Goal: Transaction & Acquisition: Purchase product/service

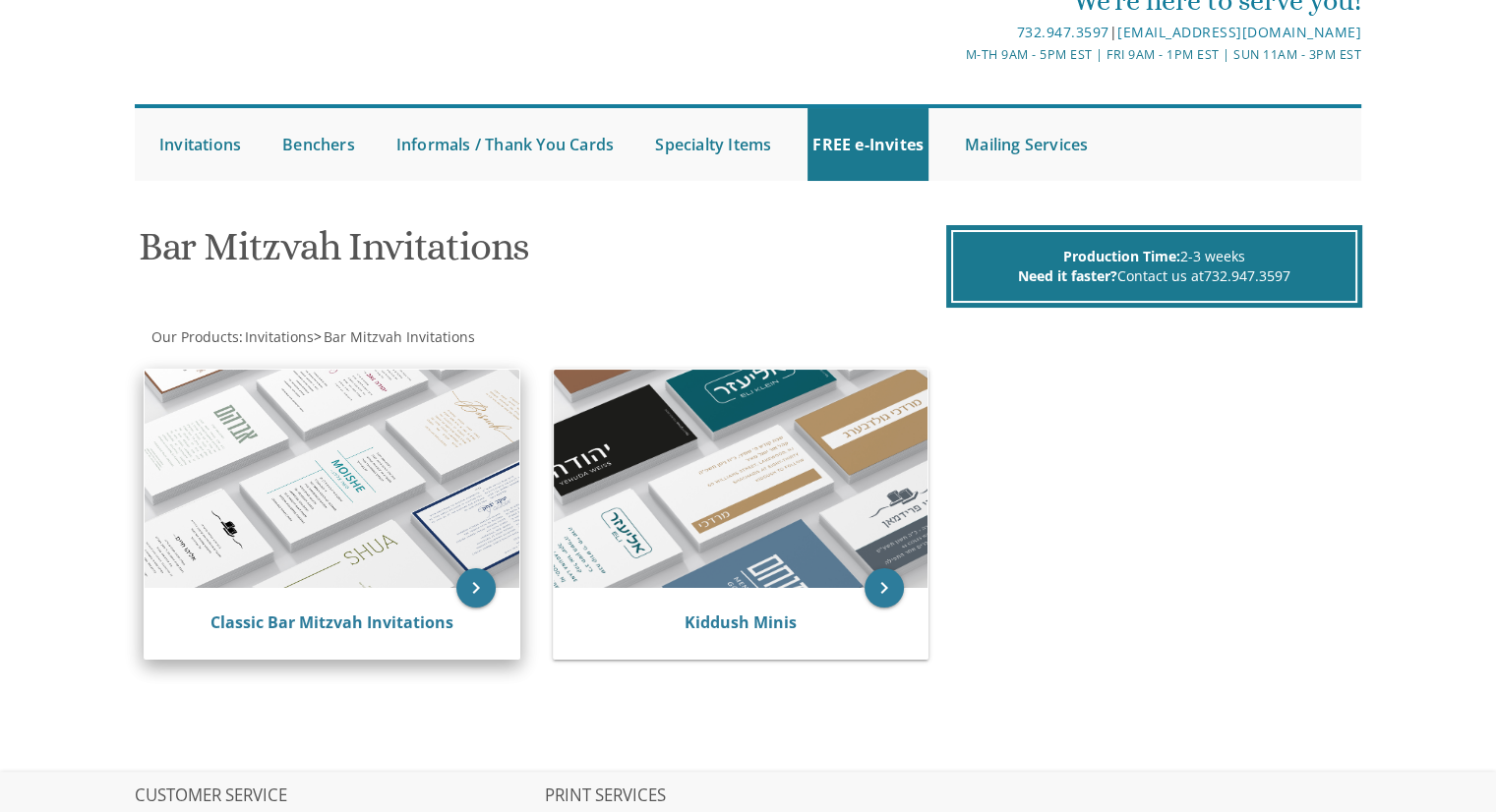
scroll to position [91, 0]
drag, startPoint x: 0, startPoint y: 0, endPoint x: 355, endPoint y: 609, distance: 704.9
click at [355, 609] on div "Classic Bar Mitzvah Invitations" at bounding box center [331, 623] width 375 height 71
click at [362, 622] on link "Classic Bar Mitzvah Invitations" at bounding box center [332, 623] width 243 height 22
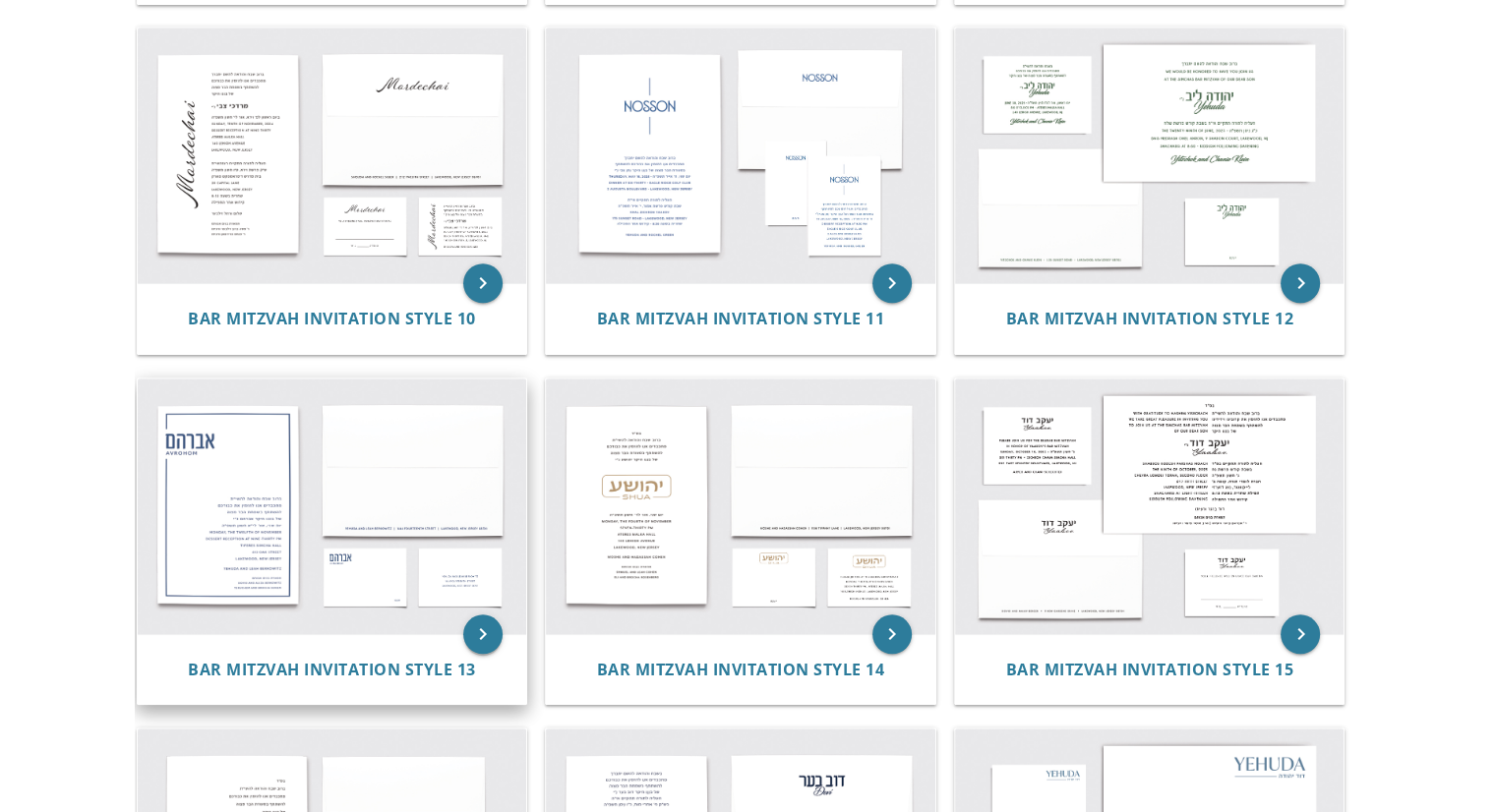
scroll to position [1440, 0]
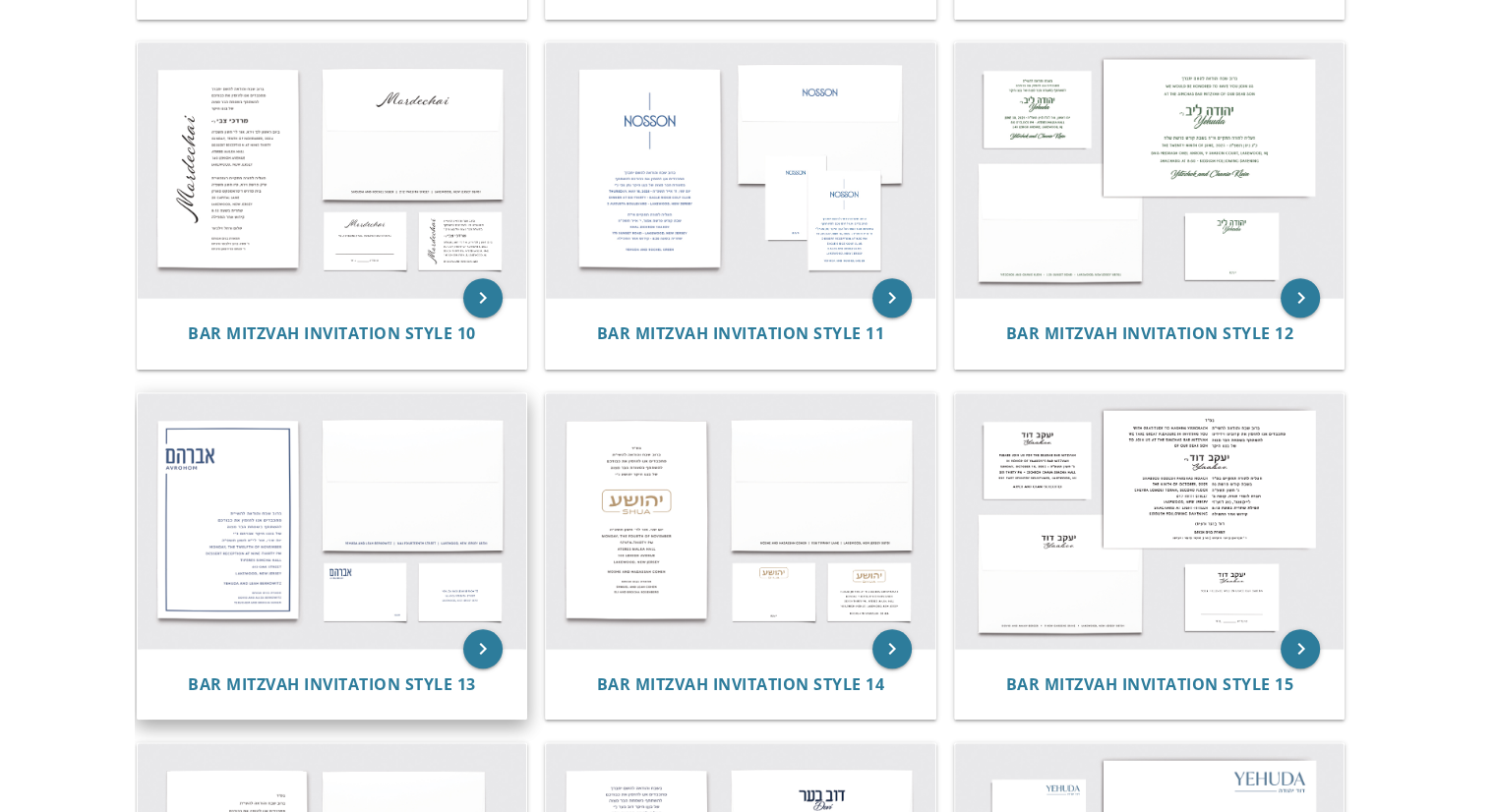
click at [462, 535] on img at bounding box center [331, 520] width 389 height 256
click at [487, 638] on icon "keyboard_arrow_right" at bounding box center [484, 650] width 40 height 40
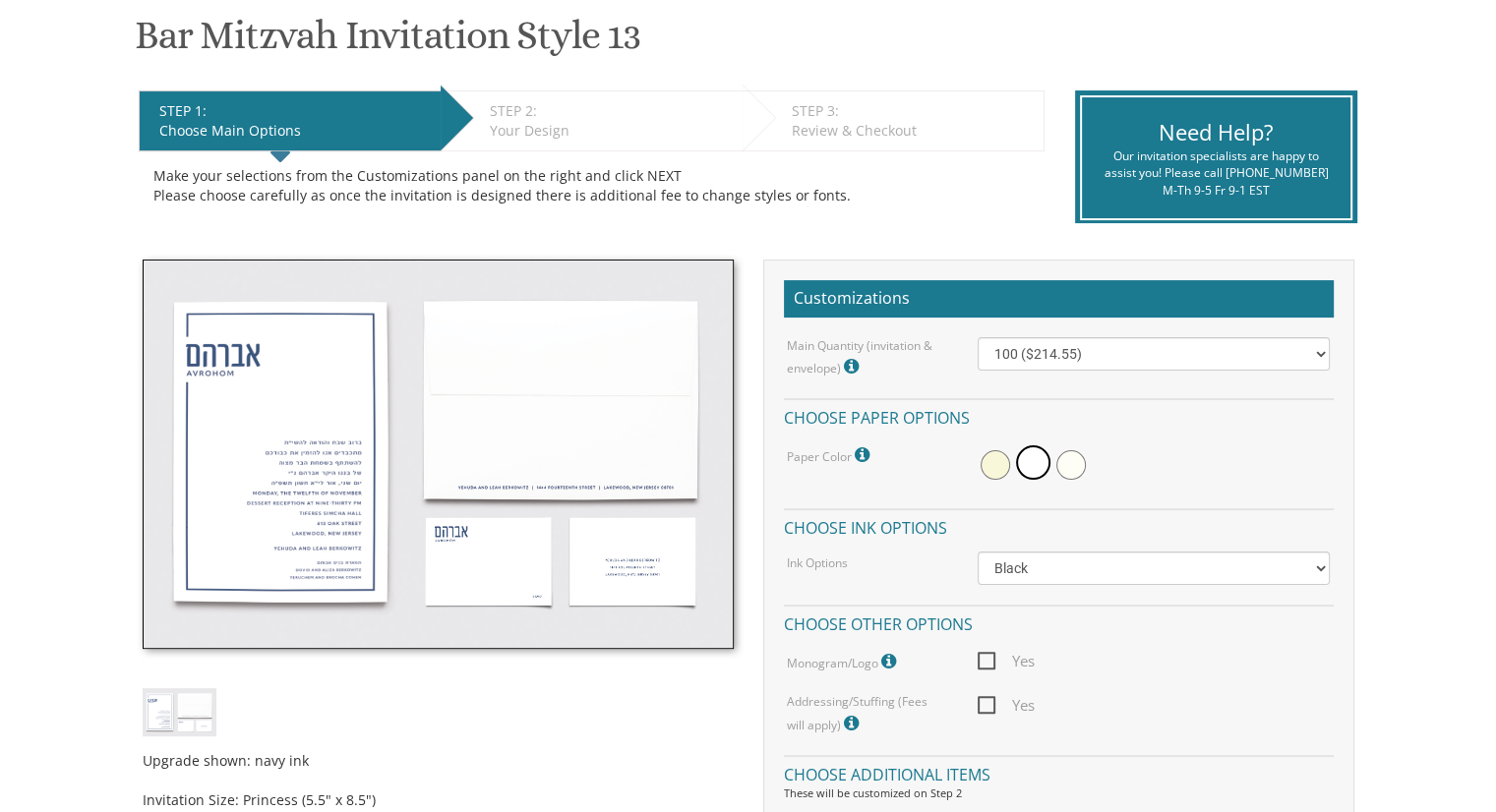
scroll to position [329, 0]
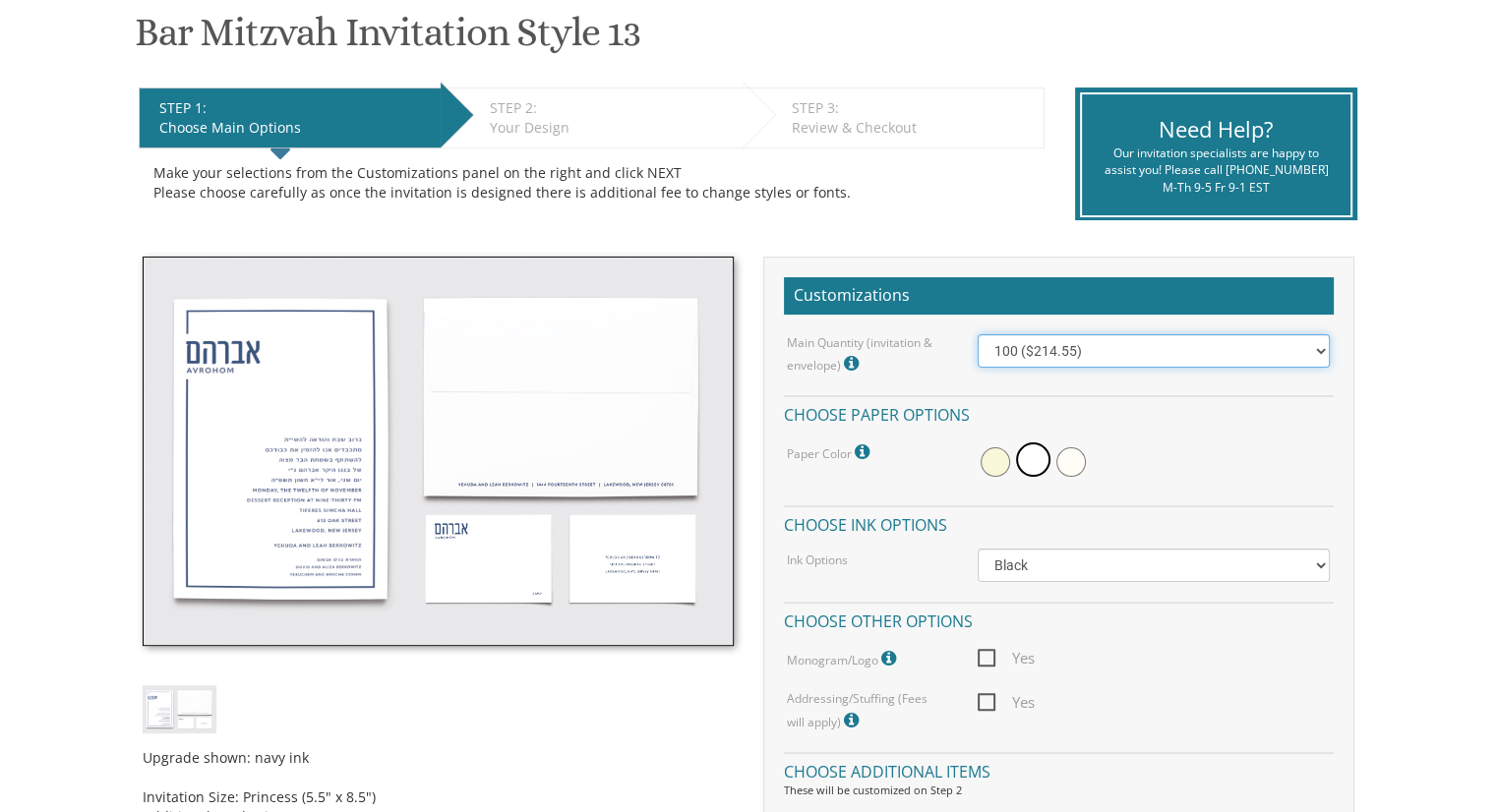
click at [1102, 357] on select "100 ($214.55) 200 ($254.60) 300 ($294.25) 400 ($333.55) 500 ($373.90) 600 ($413…" at bounding box center [1155, 351] width 352 height 34
click at [978, 334] on select "100 ($214.55) 200 ($254.60) 300 ($294.25) 400 ($333.55) 500 ($373.90) 600 ($413…" at bounding box center [1155, 351] width 352 height 34
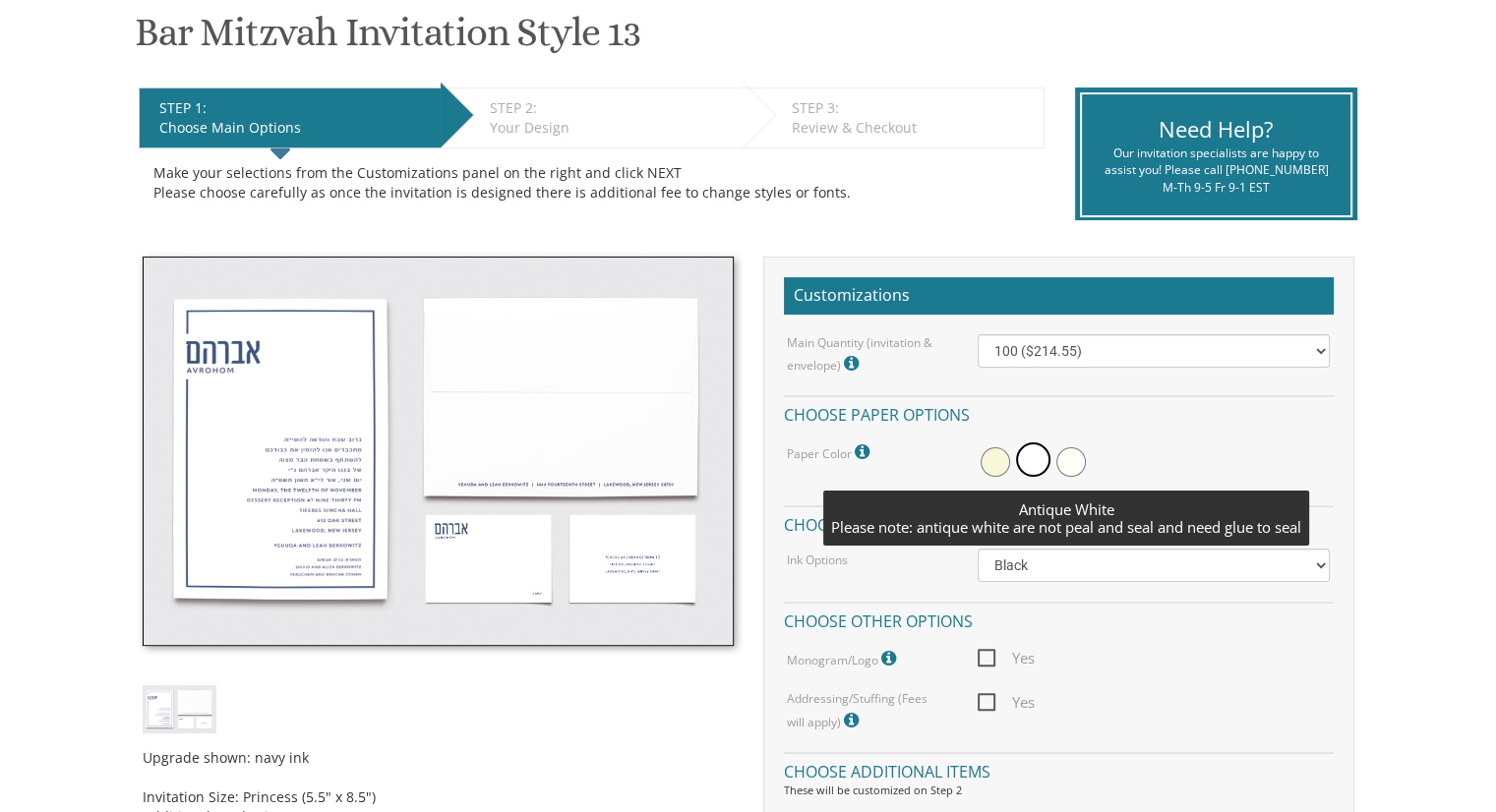
click at [1071, 454] on span at bounding box center [1072, 463] width 30 height 30
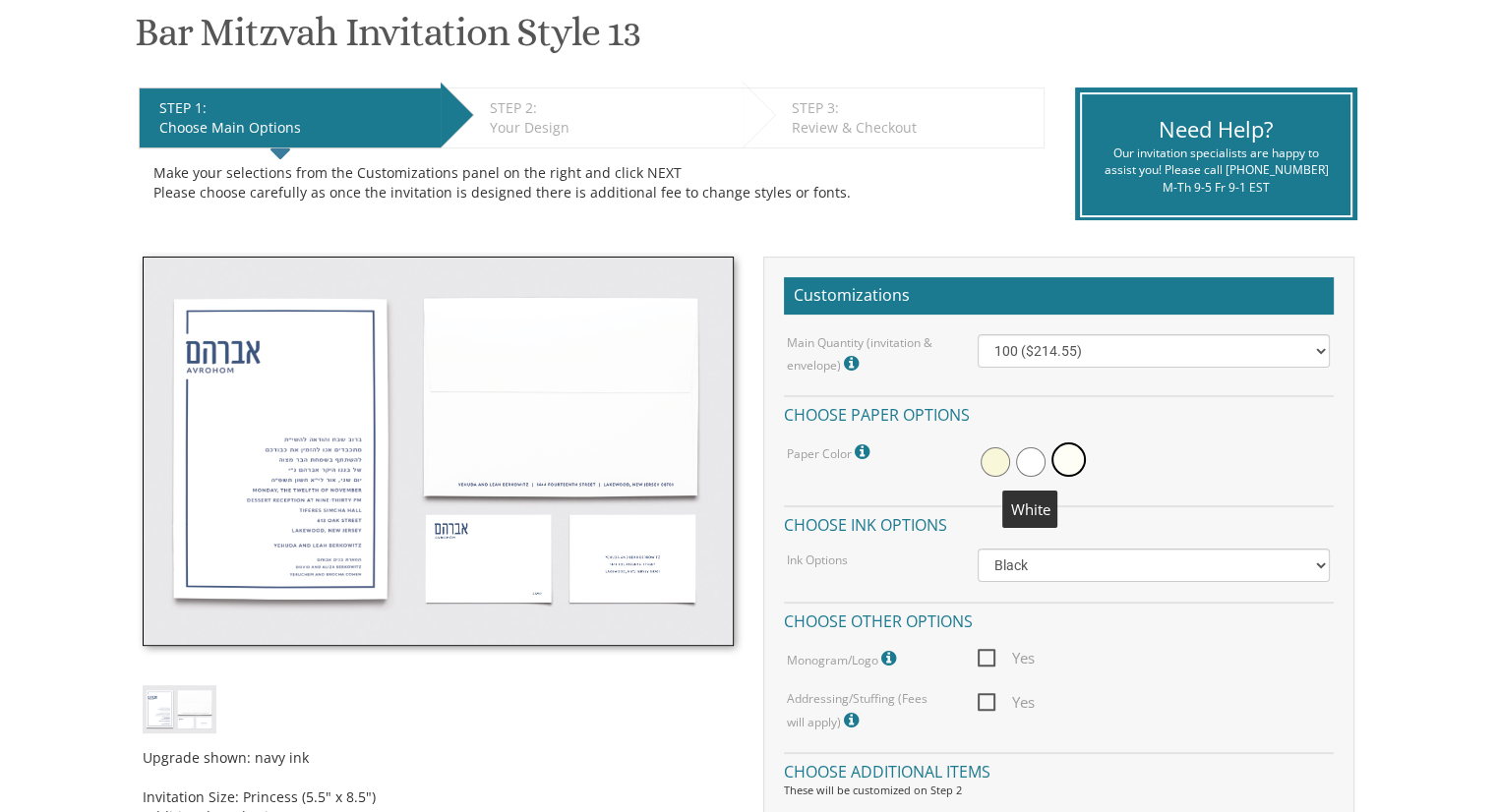
click at [1017, 473] on div at bounding box center [1155, 462] width 352 height 45
click at [1025, 463] on span at bounding box center [1031, 463] width 30 height 30
click at [1027, 557] on select "Black Colored Ink ($65.00) Black + One Color ($100.00) Two Colors ($137.95)" at bounding box center [1155, 566] width 352 height 34
click at [978, 549] on select "Black Colored Ink ($65.00) Black + One Color ($100.00) Two Colors ($137.95)" at bounding box center [1155, 566] width 352 height 34
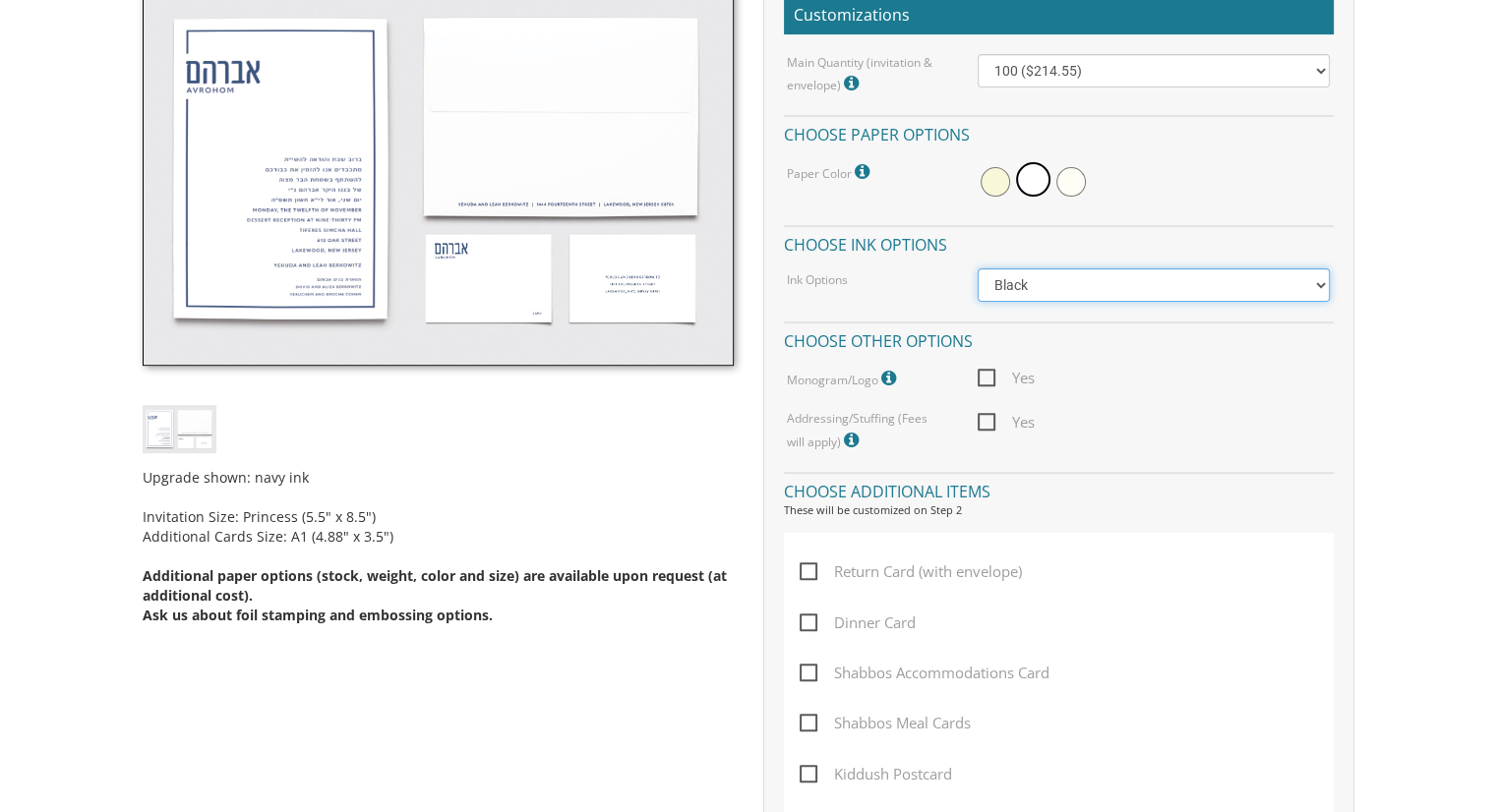
scroll to position [610, 0]
click at [994, 424] on span "Yes" at bounding box center [1006, 422] width 57 height 25
click at [990, 424] on input "Yes" at bounding box center [984, 420] width 13 height 13
checkbox input "true"
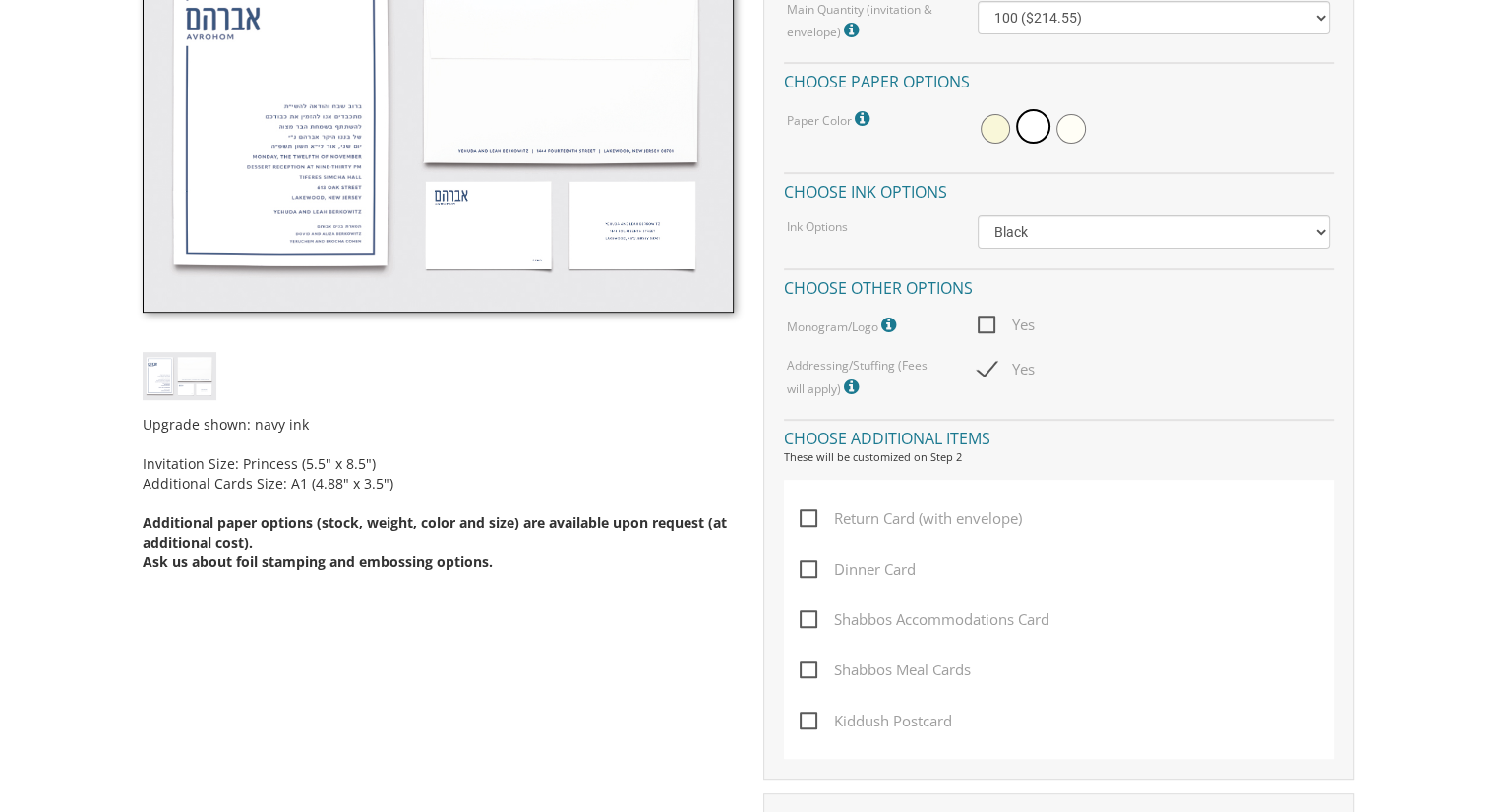
scroll to position [665, 0]
click at [808, 723] on span "Kiddush Postcard" at bounding box center [876, 719] width 152 height 25
click at [808, 723] on input "Kiddush Postcard" at bounding box center [806, 717] width 13 height 13
checkbox input "true"
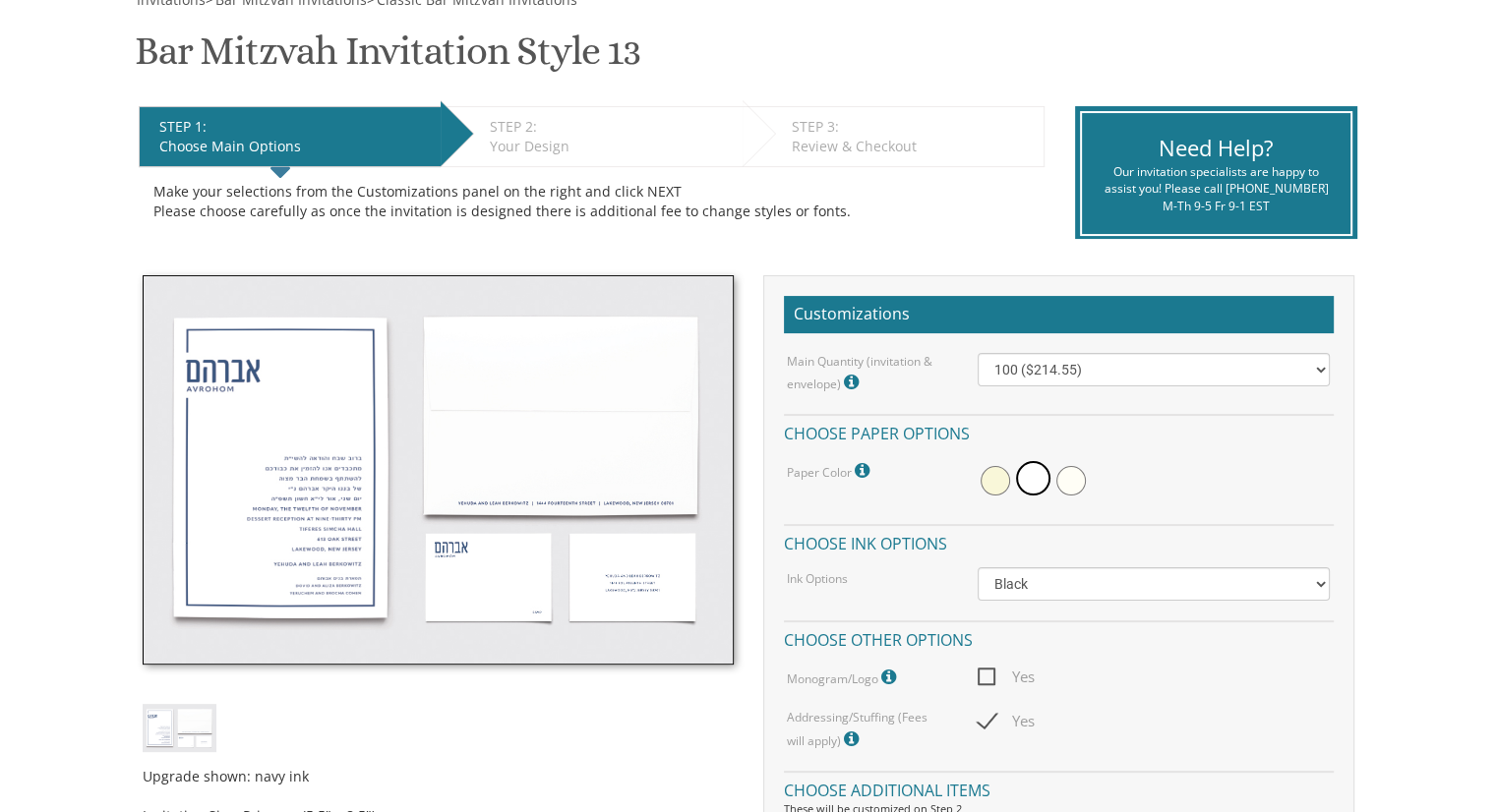
scroll to position [310, 0]
click at [1090, 376] on select "100 ($214.55) 200 ($254.60) 300 ($294.25) 400 ($333.55) 500 ($373.90) 600 ($413…" at bounding box center [1155, 370] width 352 height 34
select select "200"
click at [978, 353] on select "100 ($214.55) 200 ($254.60) 300 ($294.25) 400 ($333.55) 500 ($373.90) 600 ($413…" at bounding box center [1155, 370] width 352 height 34
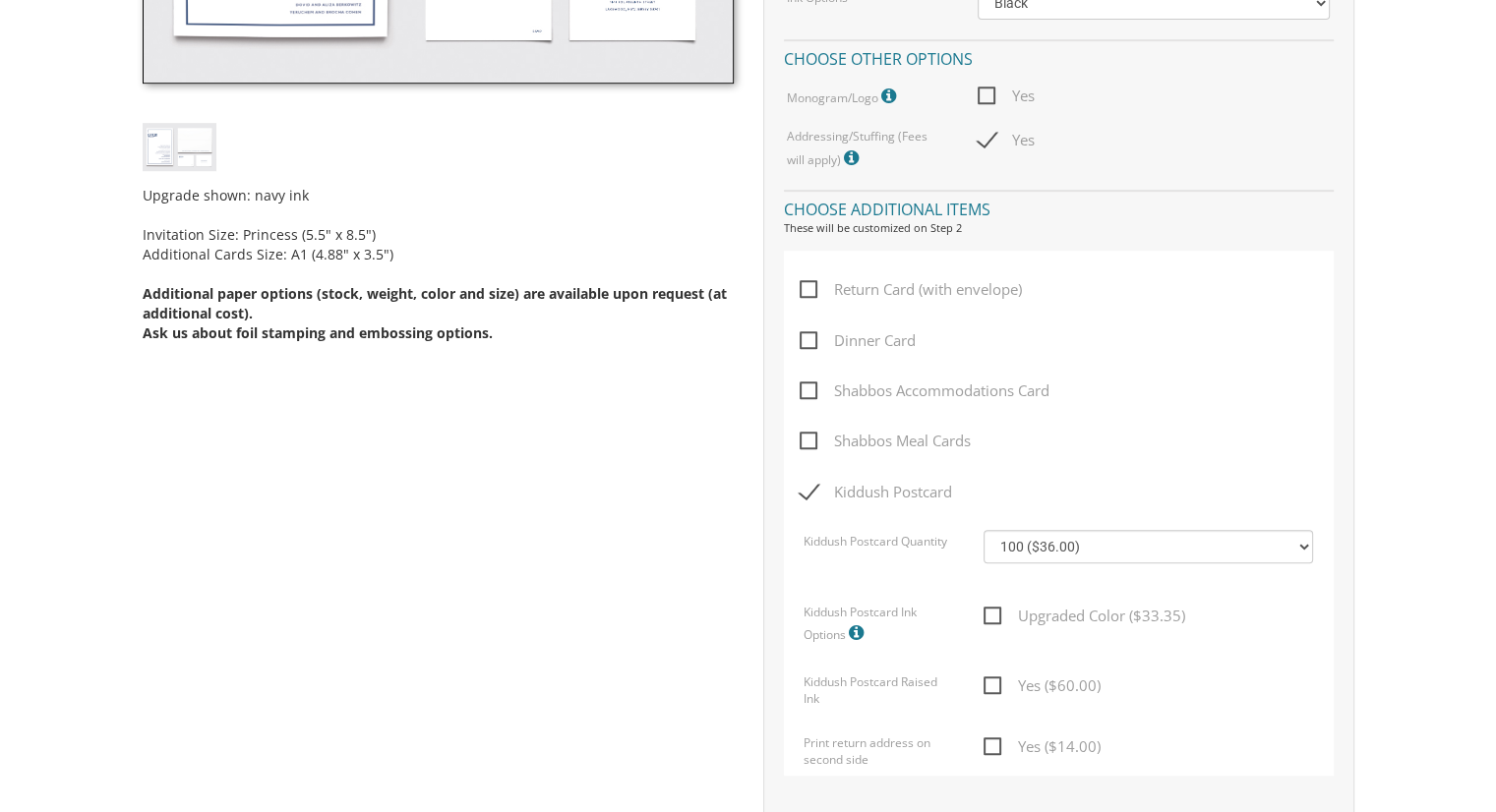
scroll to position [892, 0]
click at [1054, 541] on select "100 ($36.00) 200 ($42.00) 300 ($48.00) 400 ($54.00) 500 ($60.00) 600 ($66.00) 7…" at bounding box center [1148, 548] width 329 height 34
click at [1043, 539] on select "100 ($36.00) 200 ($42.00) 300 ($48.00) 400 ($54.00) 500 ($60.00) 600 ($66.00) 7…" at bounding box center [1148, 548] width 329 height 34
click at [801, 437] on span "Shabbos Meal Cards" at bounding box center [886, 442] width 171 height 25
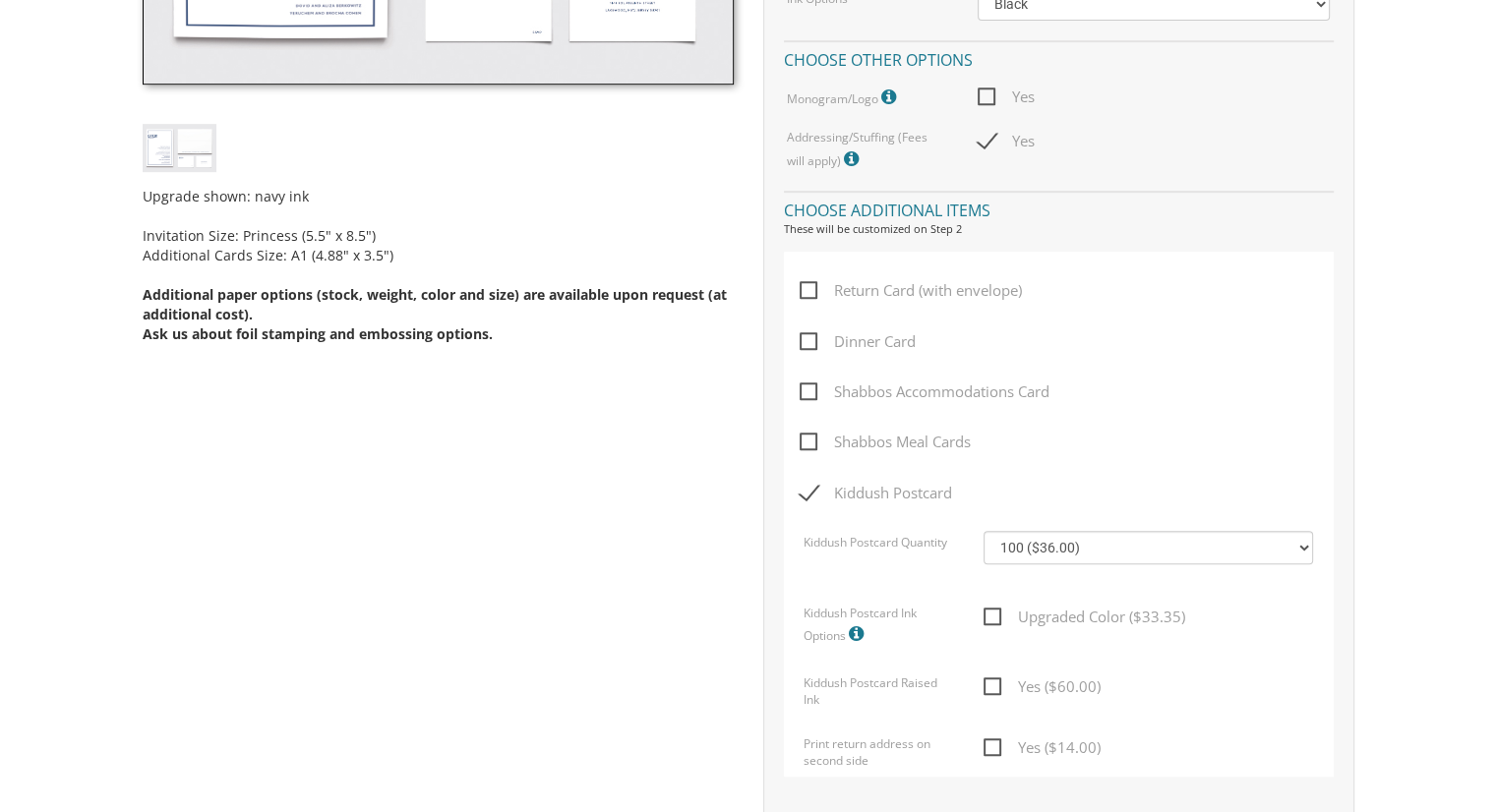
click at [801, 437] on input "Shabbos Meal Cards" at bounding box center [806, 440] width 13 height 13
checkbox input "true"
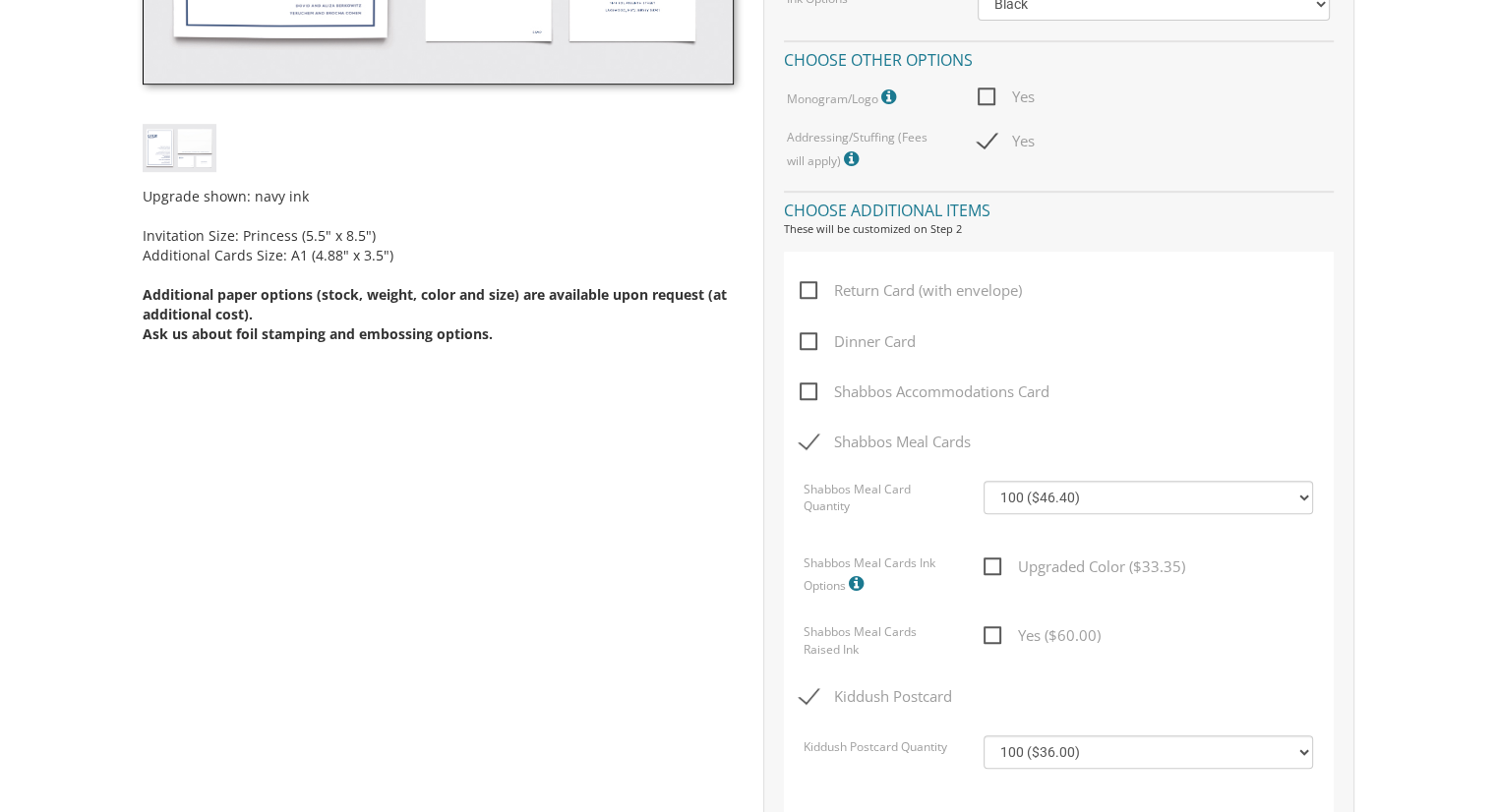
click at [1023, 550] on div "Shabbos Meal Card Quantity 100 ($46.40) 200 ($55.20) 300 ($61.85) 400 ($70.60) …" at bounding box center [1058, 573] width 517 height 185
click at [812, 696] on span "Kiddush Postcard" at bounding box center [876, 697] width 152 height 25
click at [812, 696] on input "Kiddush Postcard" at bounding box center [806, 695] width 13 height 13
checkbox input "false"
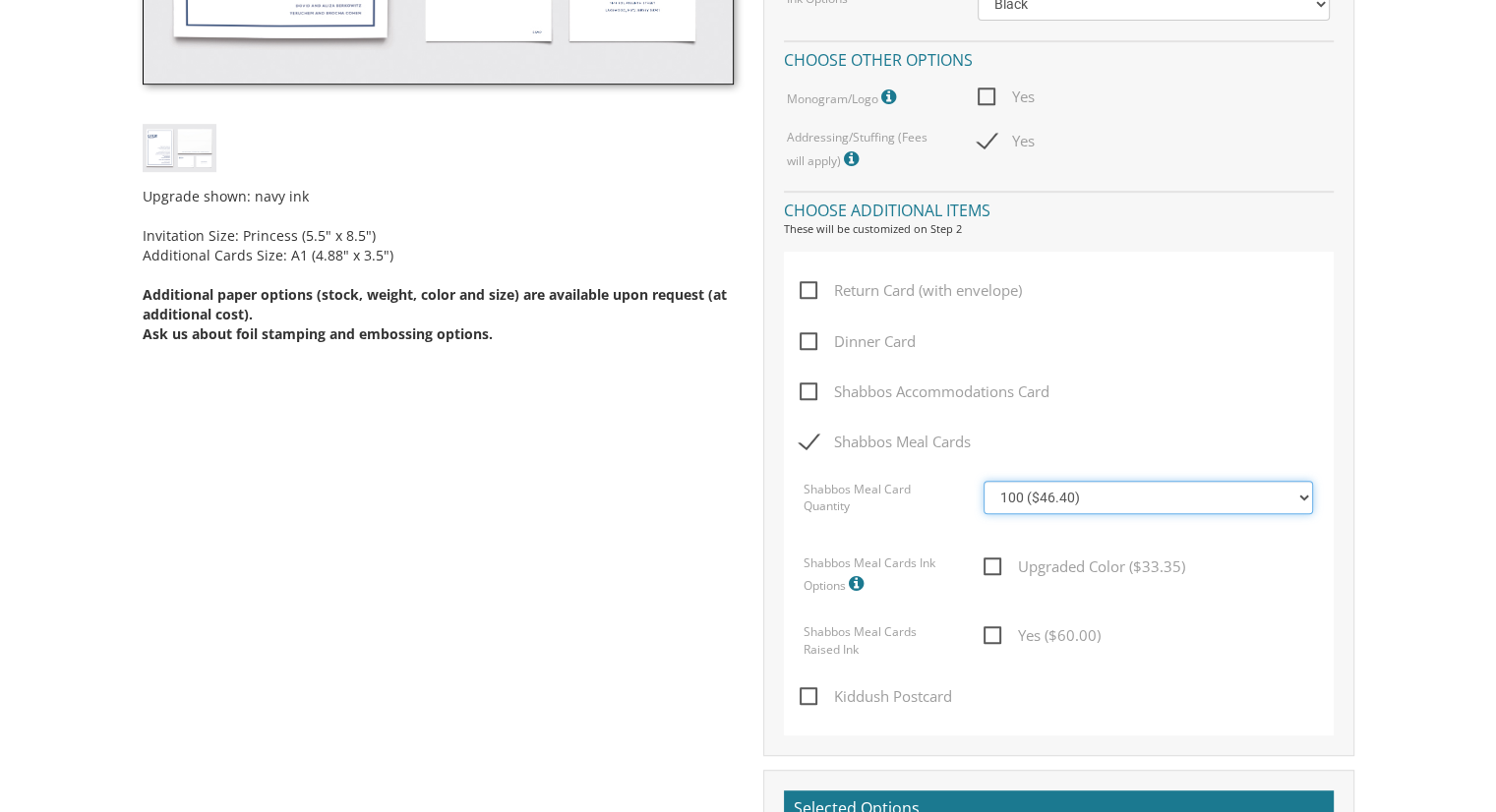
click at [1169, 502] on select "100 ($46.40) 200 ($55.20) 300 ($61.85) 400 ($70.60) 500 ($77.20) 600 ($85.95) 7…" at bounding box center [1148, 498] width 329 height 34
click at [983, 481] on select "100 ($46.40) 200 ($55.20) 300 ($61.85) 400 ($70.60) 500 ($77.20) 600 ($85.95) 7…" at bounding box center [1148, 498] width 329 height 34
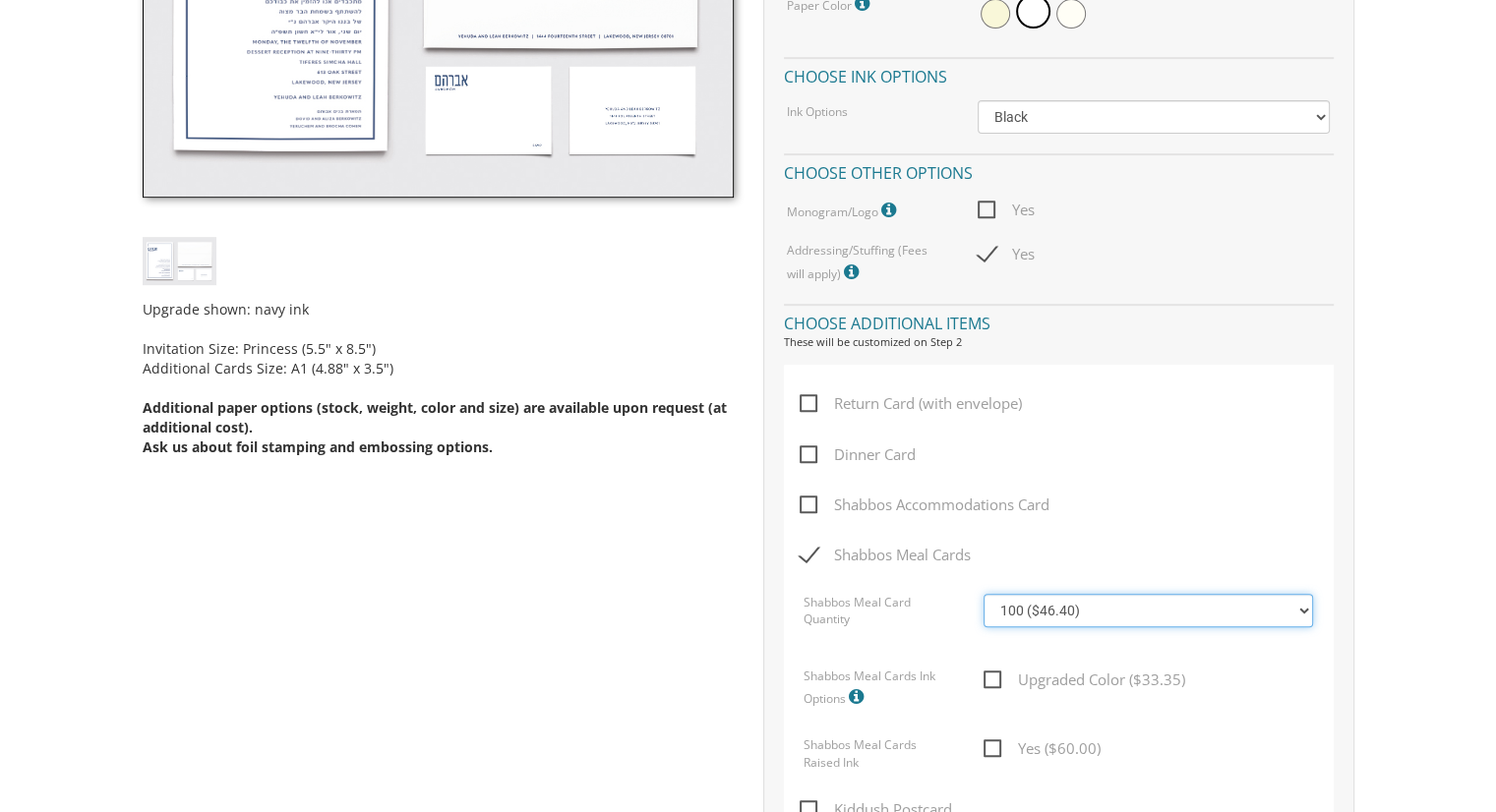
scroll to position [777, 0]
click at [814, 400] on span "Return Card (with envelope)" at bounding box center [911, 404] width 222 height 25
click at [812, 400] on input "Return Card (with envelope)" at bounding box center [806, 402] width 13 height 13
checkbox input "true"
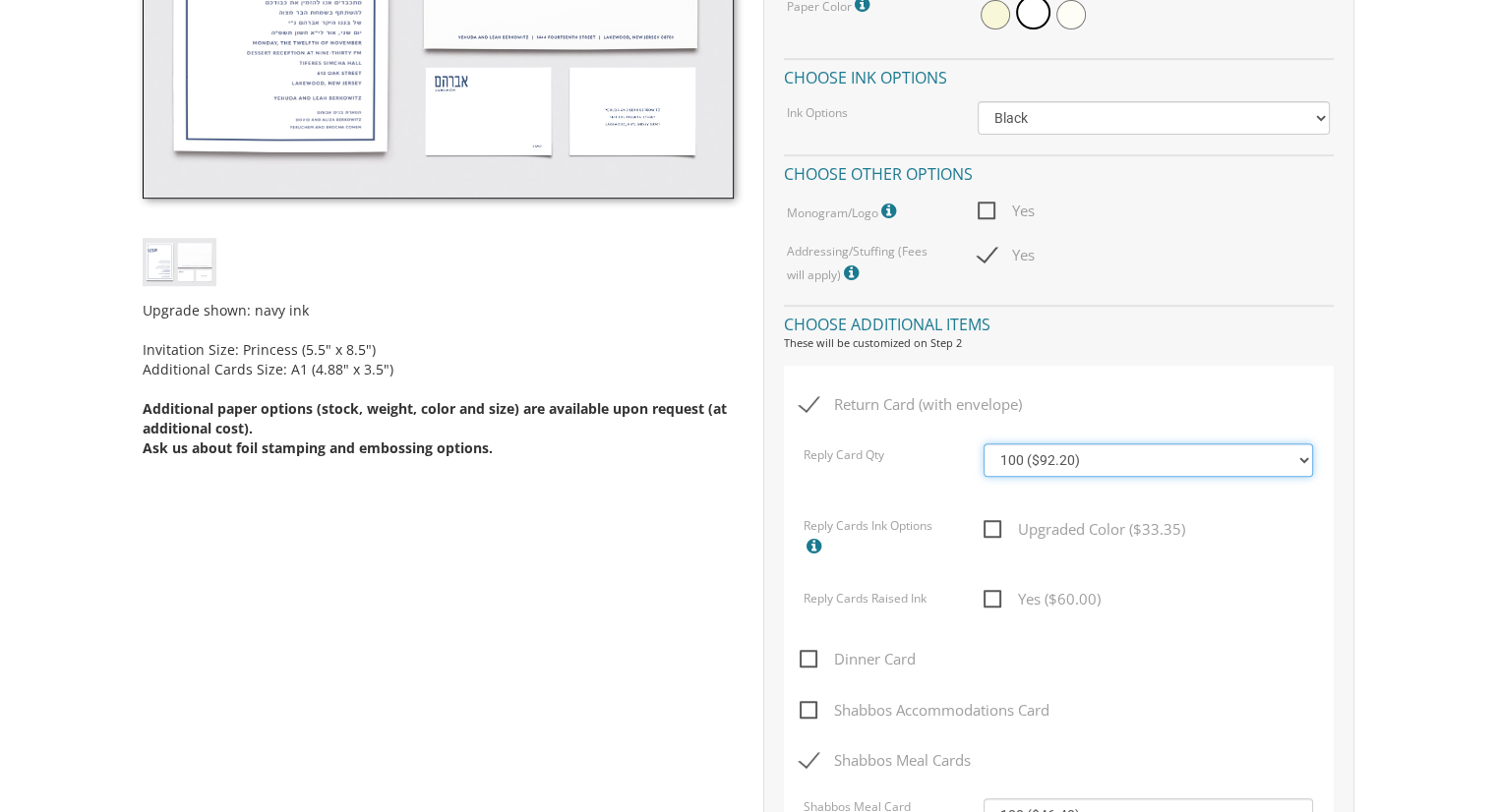
click at [1265, 464] on select "100 ($92.20) 200 ($119.30) 300 ($141.90) 400 ($168.75) 500 ($191.00) 600 ($217.…" at bounding box center [1148, 461] width 329 height 34
select select "200"
click at [983, 444] on select "100 ($92.20) 200 ($119.30) 300 ($141.90) 400 ($168.75) 500 ($191.00) 600 ($217.…" at bounding box center [1148, 461] width 329 height 34
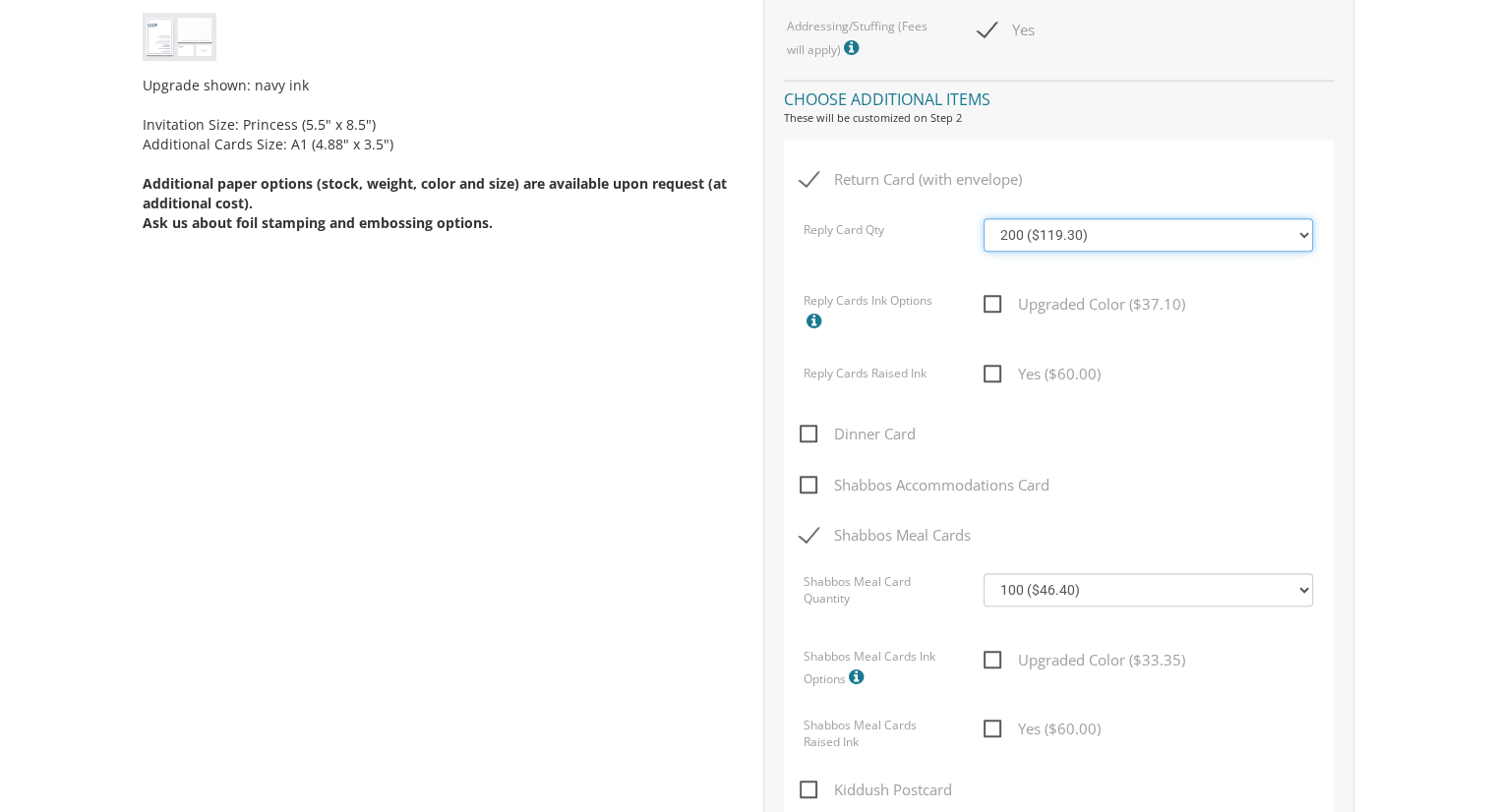
scroll to position [1007, 0]
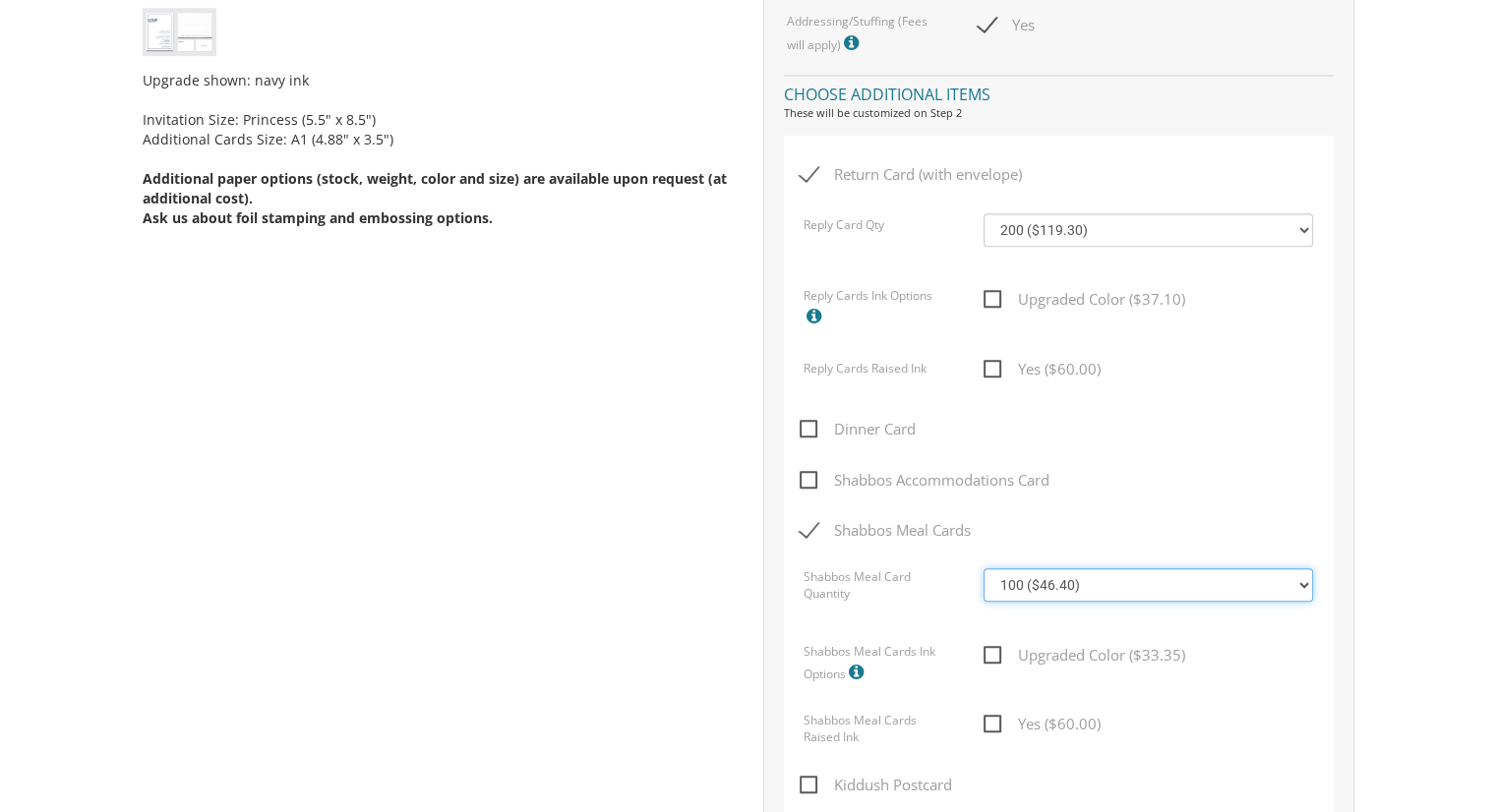
click at [1248, 580] on select "100 ($46.40) 200 ($55.20) 300 ($61.85) 400 ($70.60) 500 ($77.20) 600 ($85.95) 7…" at bounding box center [1148, 585] width 329 height 34
click at [810, 530] on span "Shabbos Meal Cards" at bounding box center [886, 530] width 171 height 25
click at [810, 530] on input "Shabbos Meal Cards" at bounding box center [806, 528] width 13 height 13
checkbox input "false"
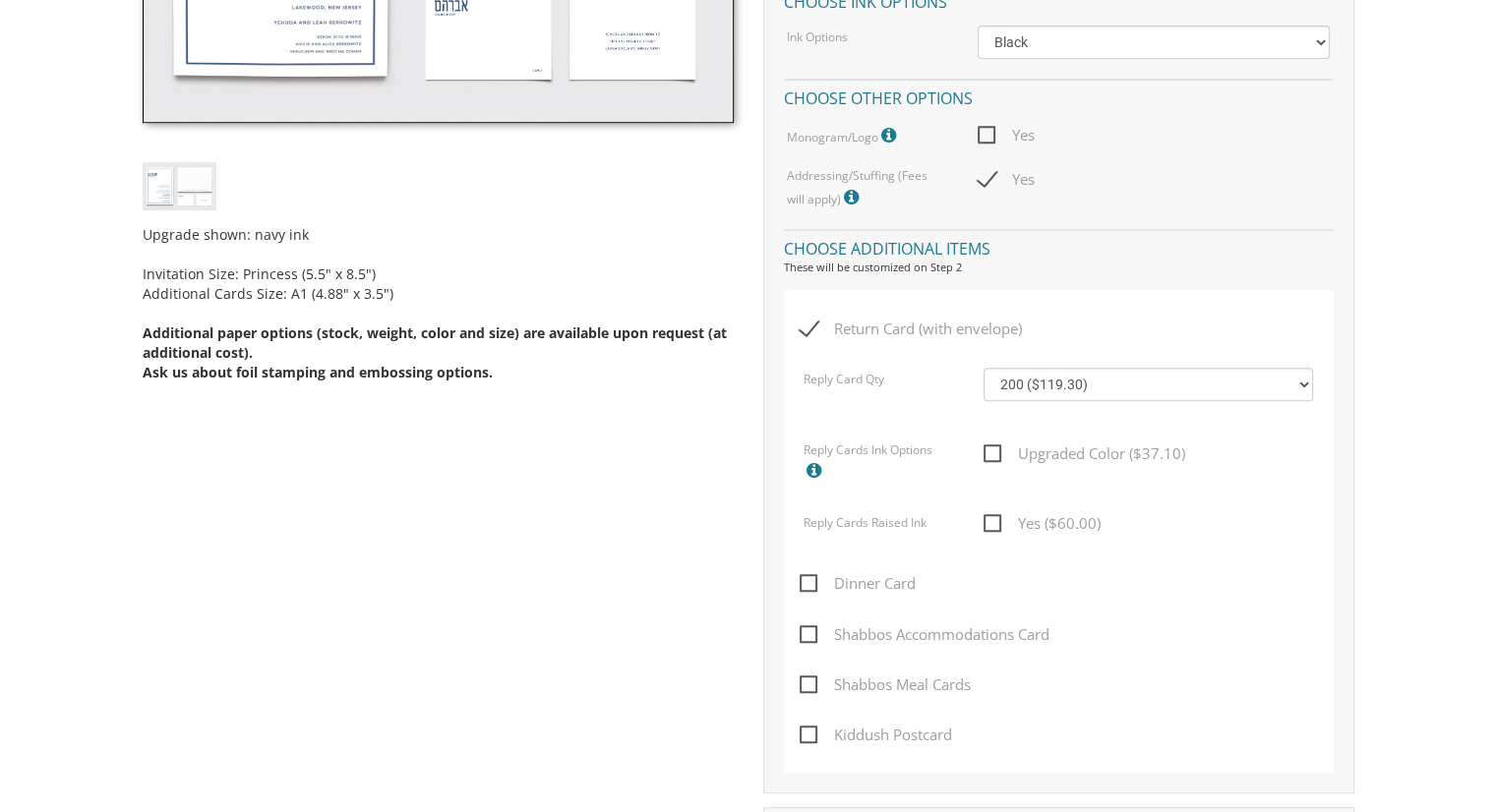
scroll to position [893, 0]
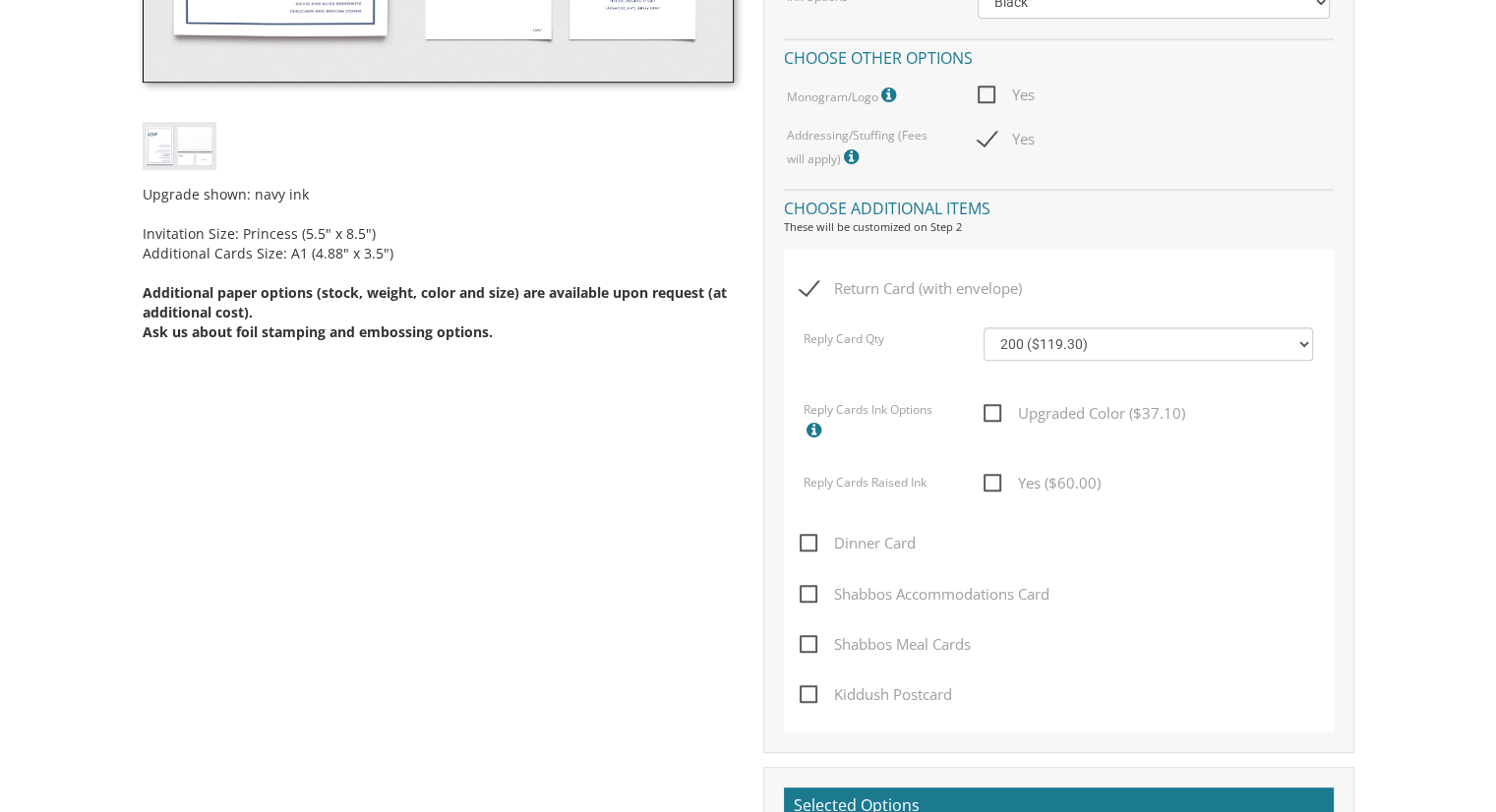
click at [808, 544] on span "Dinner Card" at bounding box center [858, 543] width 116 height 25
click at [808, 544] on input "Dinner Card" at bounding box center [806, 541] width 13 height 13
checkbox input "true"
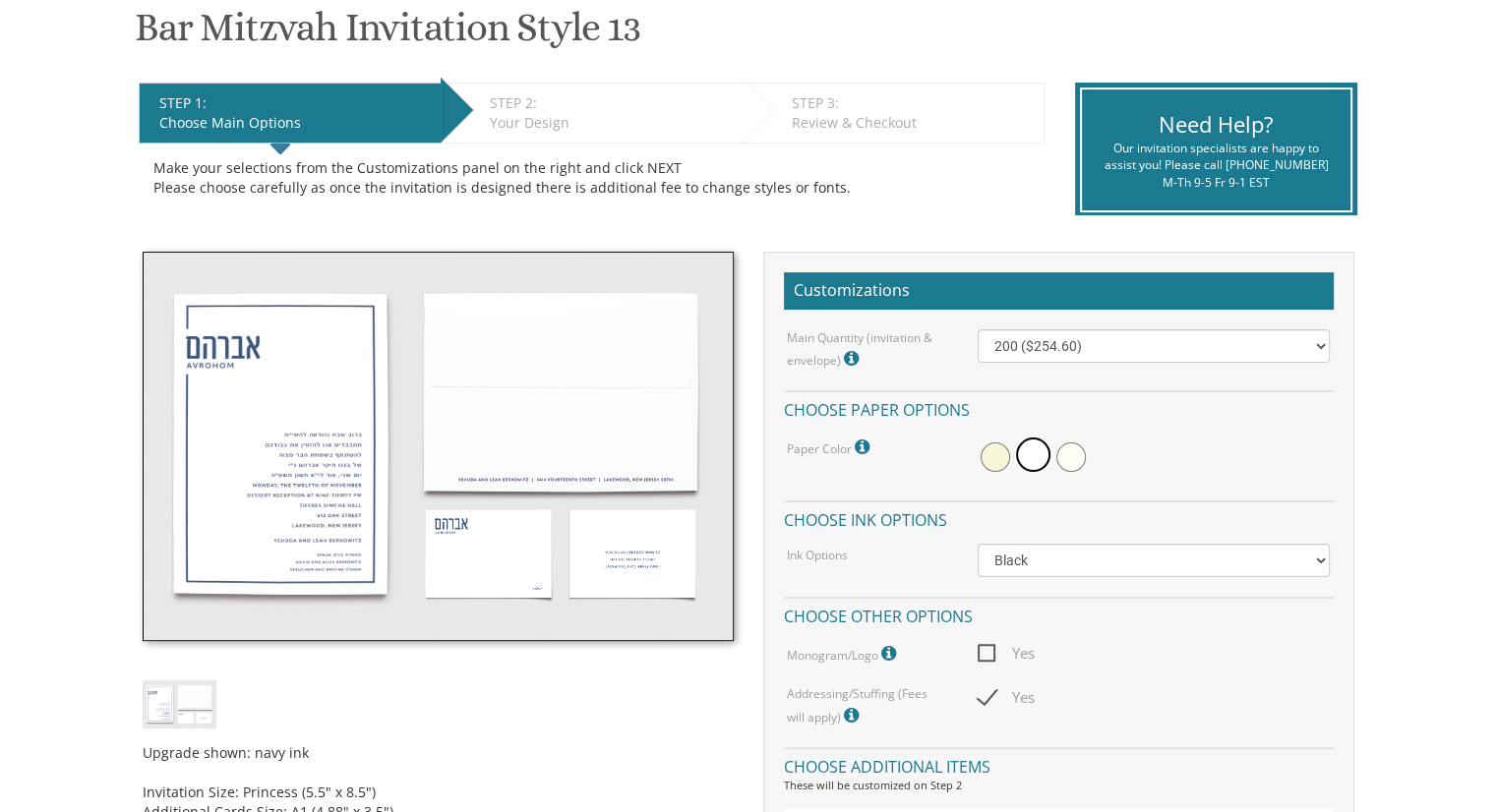
scroll to position [326, 0]
